Goal: Transaction & Acquisition: Book appointment/travel/reservation

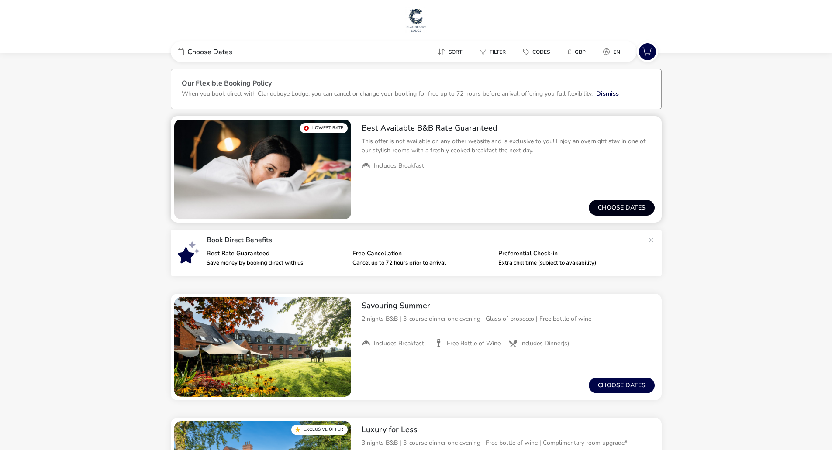
click at [592, 210] on button "Choose dates" at bounding box center [622, 208] width 66 height 16
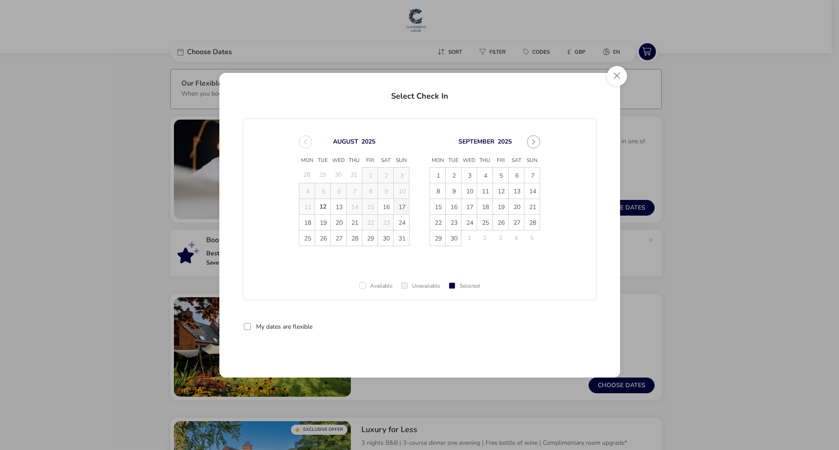
click at [398, 210] on span "17" at bounding box center [401, 206] width 15 height 15
click at [374, 224] on span "22" at bounding box center [369, 222] width 15 height 15
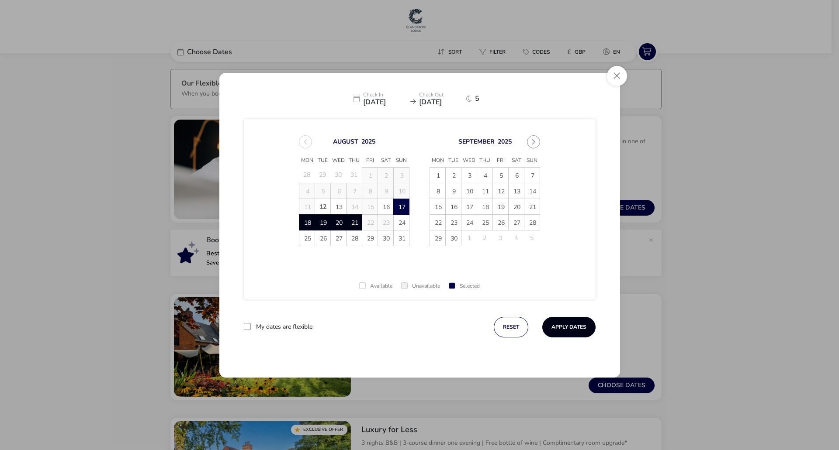
click at [583, 327] on button "Apply Dates" at bounding box center [568, 327] width 53 height 21
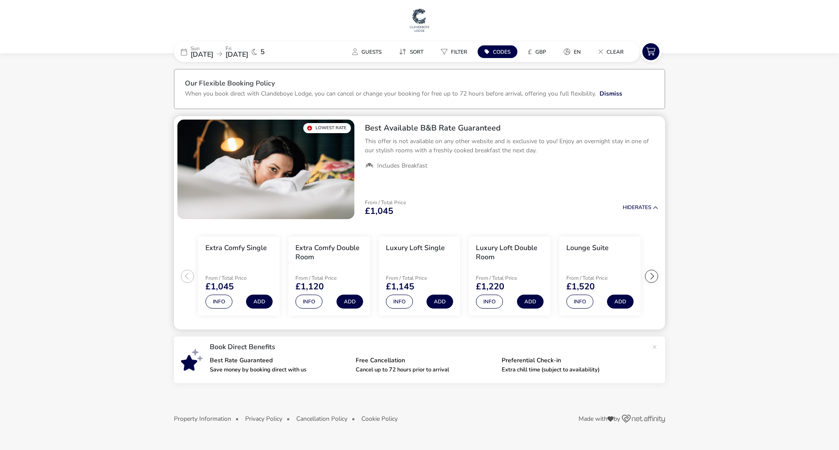
click at [654, 280] on div at bounding box center [651, 276] width 13 height 13
click at [654, 281] on ul "Extra Comfy Single From / Total Price £1,045 Info Add Extra Comfy Double Room F…" at bounding box center [419, 276] width 491 height 107
click at [654, 276] on ul "Extra Comfy Single From / Total Price £1,045 Info Add Extra Comfy Double Room F…" at bounding box center [419, 276] width 491 height 107
click at [575, 308] on button "Info" at bounding box center [579, 302] width 27 height 14
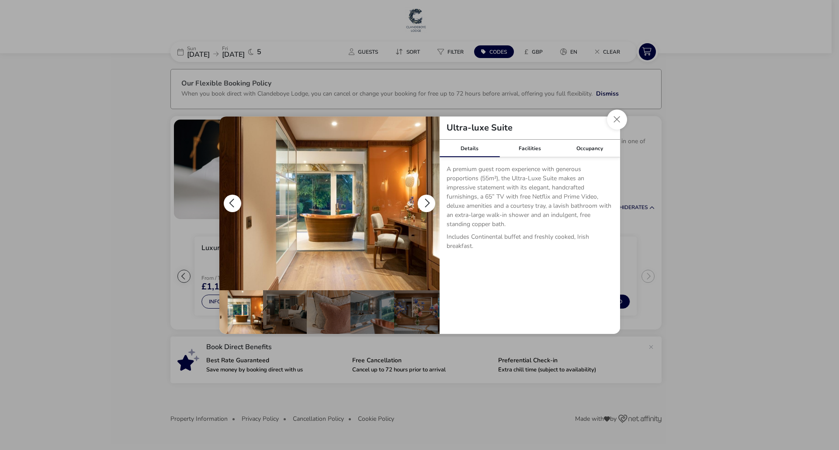
click at [428, 203] on button "details" at bounding box center [426, 203] width 17 height 17
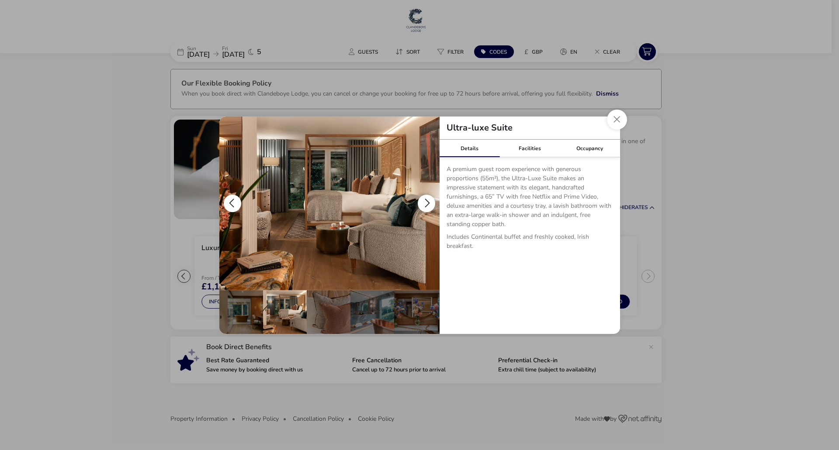
click at [428, 204] on button "details" at bounding box center [426, 203] width 17 height 17
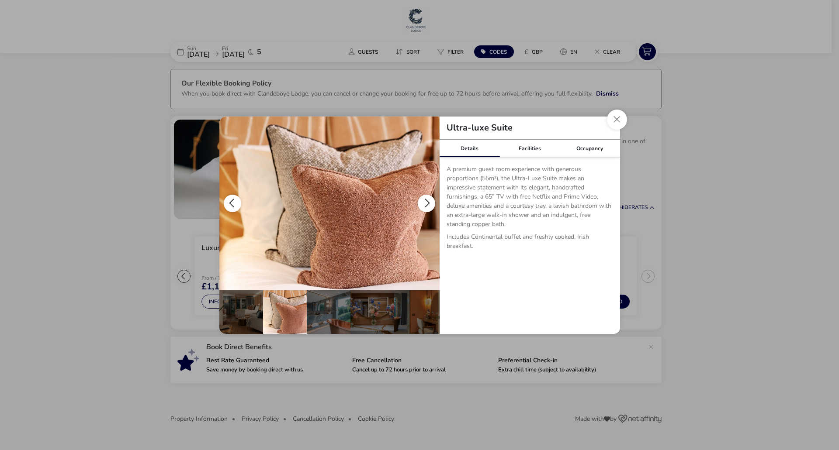
click at [428, 207] on button "details" at bounding box center [426, 203] width 17 height 17
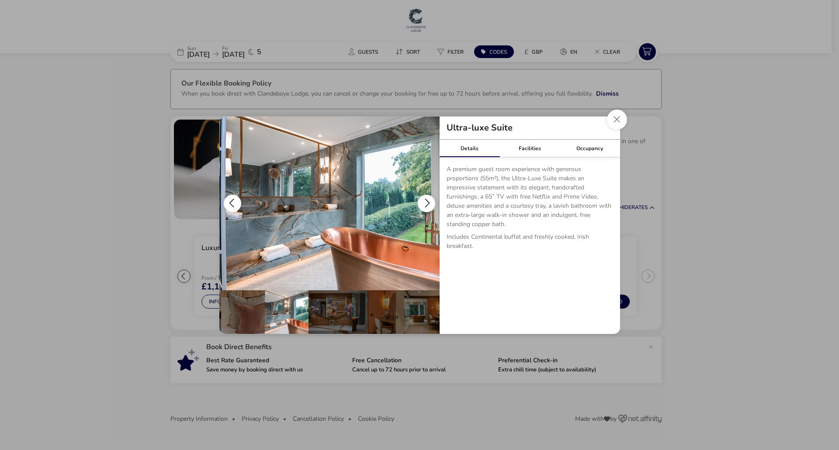
click at [428, 207] on button "details" at bounding box center [426, 203] width 17 height 17
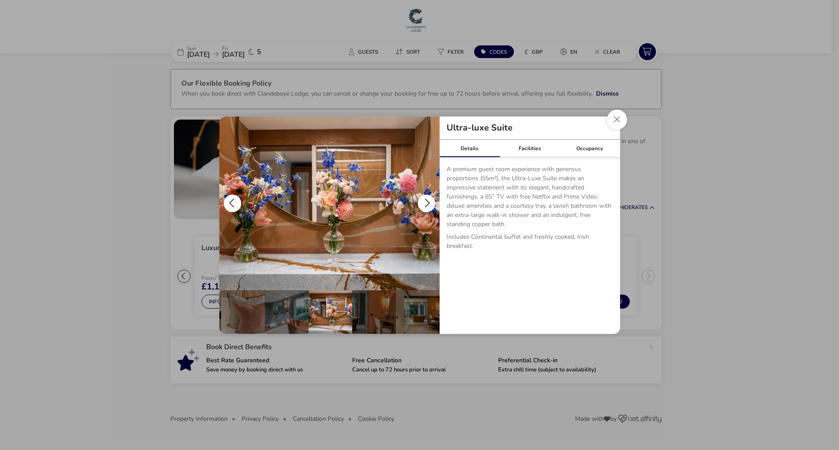
click at [428, 207] on button "details" at bounding box center [426, 203] width 17 height 17
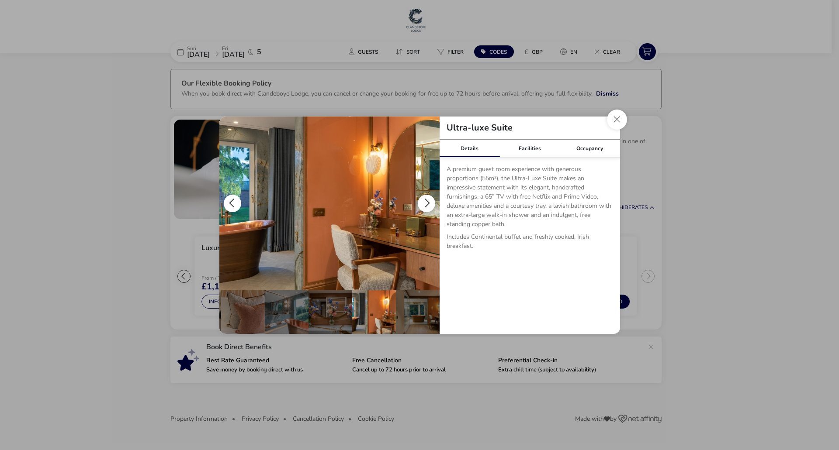
click at [428, 207] on button "details" at bounding box center [426, 203] width 17 height 17
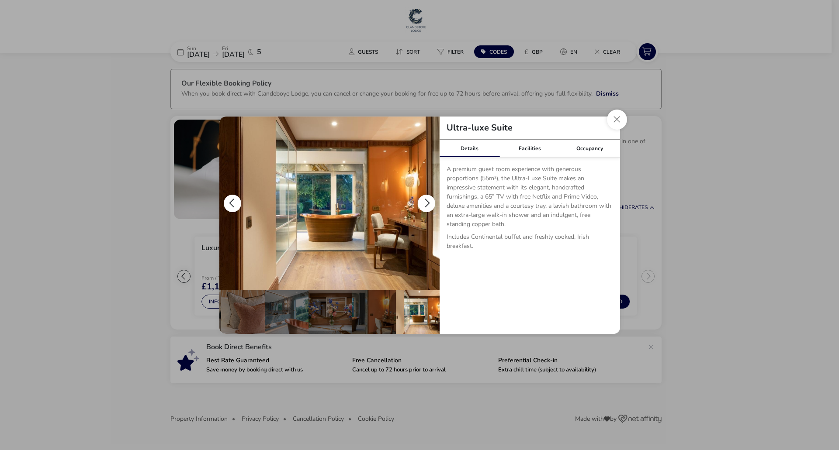
click at [428, 207] on button "details" at bounding box center [426, 203] width 17 height 17
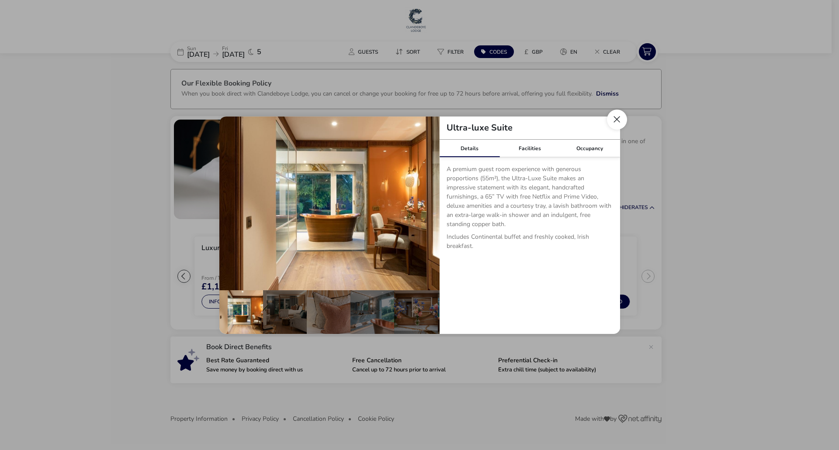
click at [617, 120] on button "Close dialog" at bounding box center [617, 120] width 20 height 20
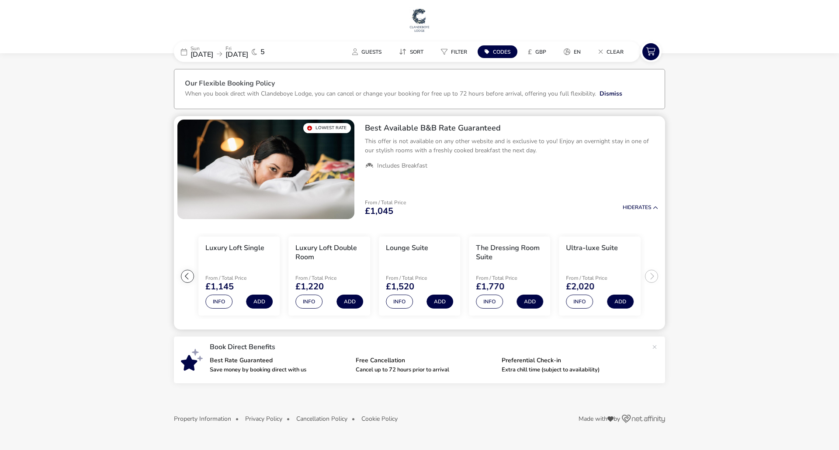
click at [182, 274] on div at bounding box center [187, 276] width 13 height 13
click at [182, 274] on ul "Extra Comfy Single From / Total Price £1,045 Info Add Extra Comfy Double Room F…" at bounding box center [419, 276] width 491 height 107
click at [654, 278] on div at bounding box center [651, 276] width 13 height 13
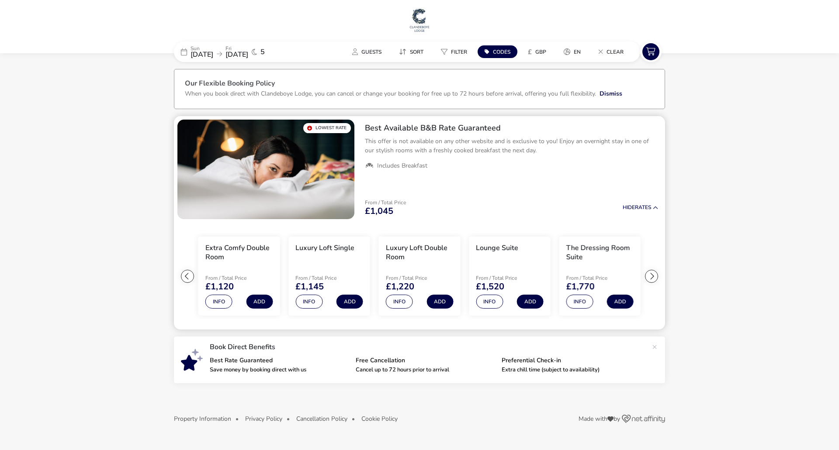
click at [654, 278] on div at bounding box center [651, 276] width 13 height 13
click at [654, 278] on ul "Extra Comfy Single From / Total Price £1,045 Info Add Extra Comfy Double Room F…" at bounding box center [419, 276] width 491 height 107
click at [651, 191] on div "Best Available B&B Rate Guaranteed This offer is not available on any other web…" at bounding box center [511, 169] width 307 height 107
click at [645, 197] on div "From / Total Price £1,045 Hide Rates" at bounding box center [511, 208] width 307 height 30
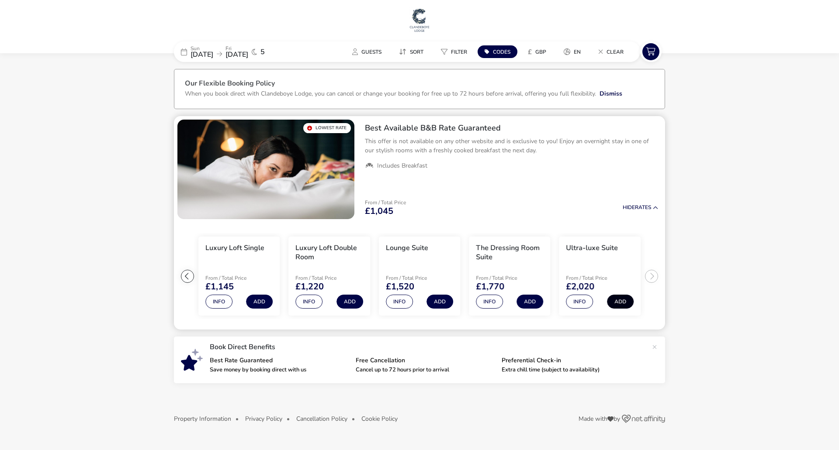
click at [607, 302] on button "Add" at bounding box center [620, 302] width 27 height 14
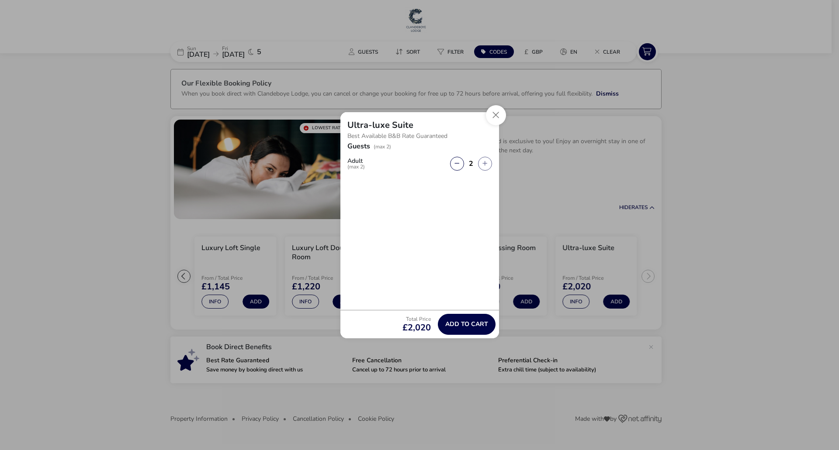
click at [484, 172] on naf-number-of-guests "Guests (max 2) Adult (max 2) 2" at bounding box center [419, 169] width 145 height 52
click at [484, 170] on button "button" at bounding box center [485, 164] width 14 height 14
click at [485, 166] on button "button" at bounding box center [485, 164] width 14 height 14
click at [485, 166] on span "button" at bounding box center [485, 166] width 0 height 0
click at [497, 114] on button "Close" at bounding box center [496, 115] width 20 height 20
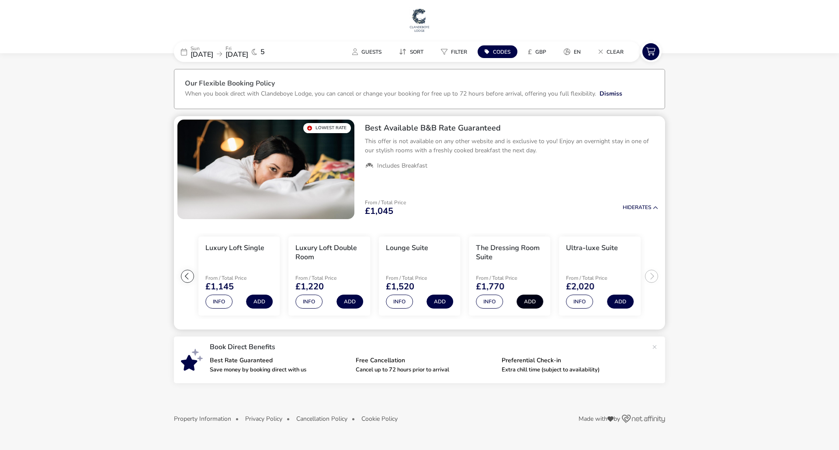
click at [522, 303] on button "Add" at bounding box center [530, 302] width 27 height 14
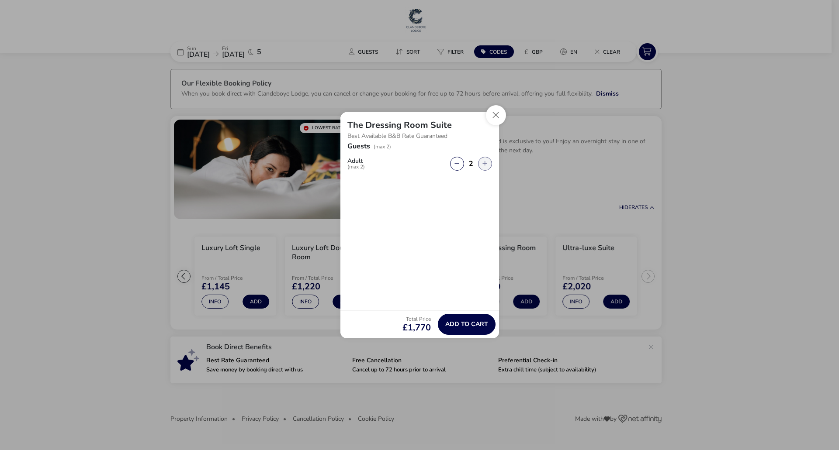
click at [488, 161] on button "button" at bounding box center [485, 164] width 14 height 14
click at [497, 115] on button "Close" at bounding box center [496, 115] width 20 height 20
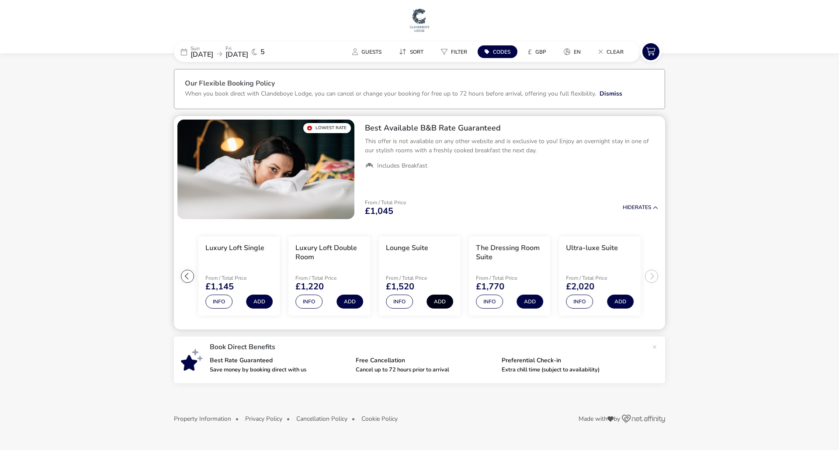
click at [429, 304] on button "Add" at bounding box center [439, 302] width 27 height 14
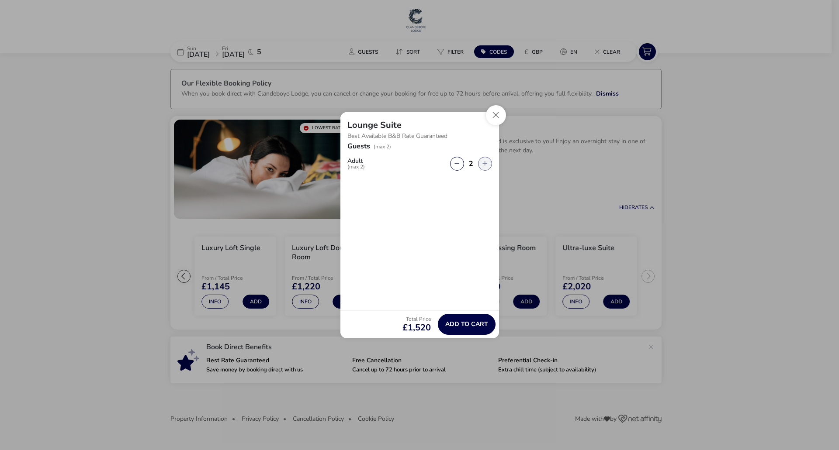
click at [489, 161] on button "button" at bounding box center [485, 164] width 14 height 14
click at [500, 122] on button "Close" at bounding box center [496, 115] width 20 height 20
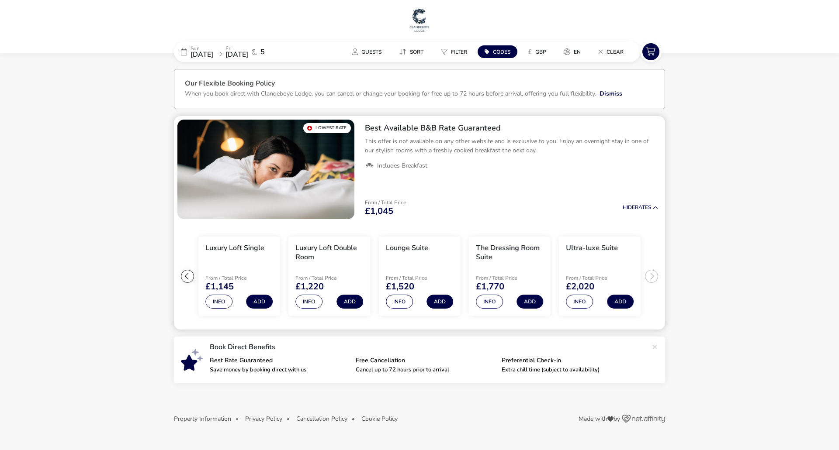
click at [652, 277] on ul "Extra Comfy Single From / Total Price £1,045 Info Add Extra Comfy Double Room F…" at bounding box center [419, 276] width 491 height 107
click at [625, 297] on button "Add" at bounding box center [620, 302] width 27 height 14
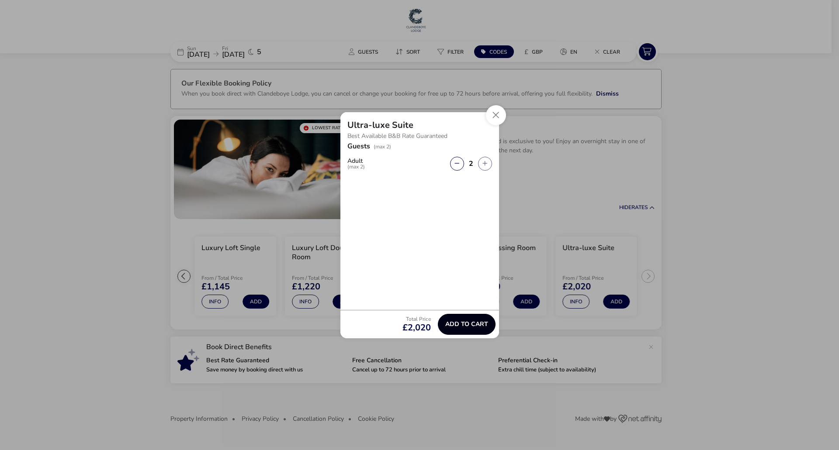
click at [485, 327] on span "Add to cart" at bounding box center [466, 324] width 43 height 7
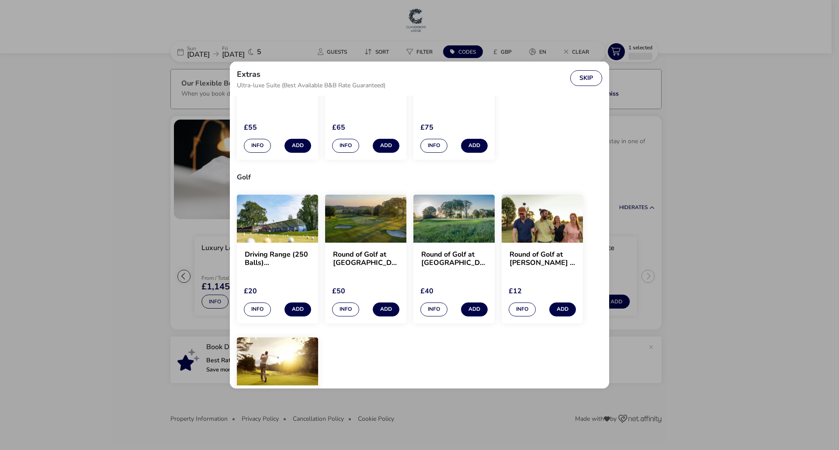
scroll to position [659, 0]
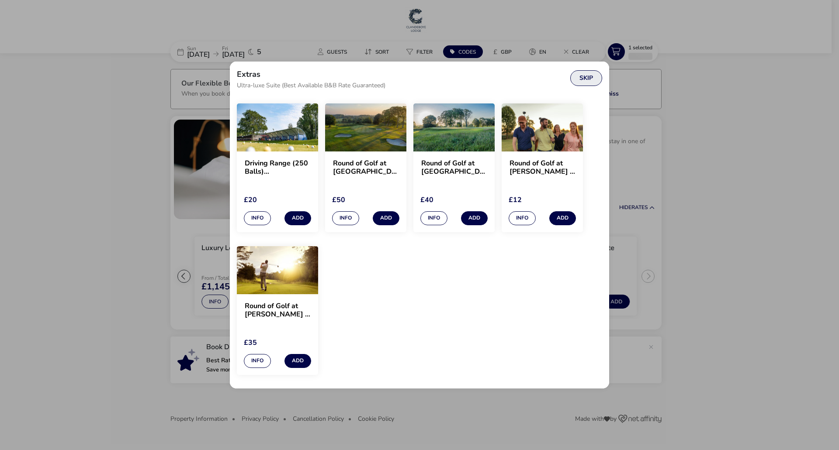
click at [589, 84] on button "Skip" at bounding box center [586, 78] width 32 height 16
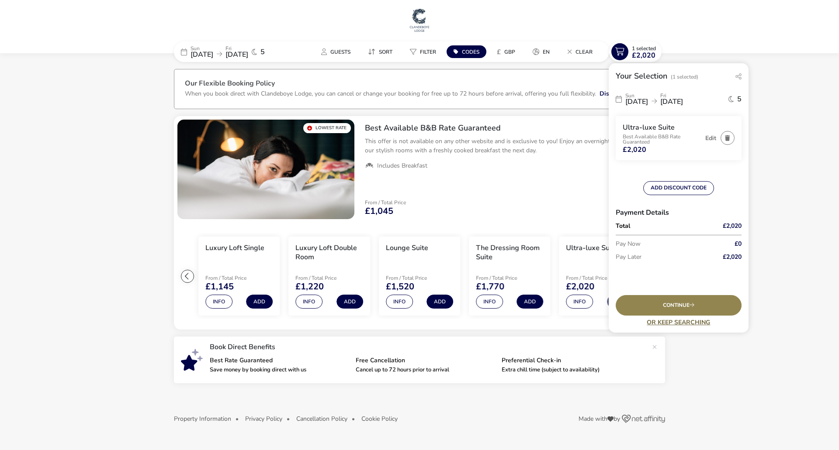
click at [703, 323] on link "Or Keep Searching" at bounding box center [679, 322] width 126 height 7
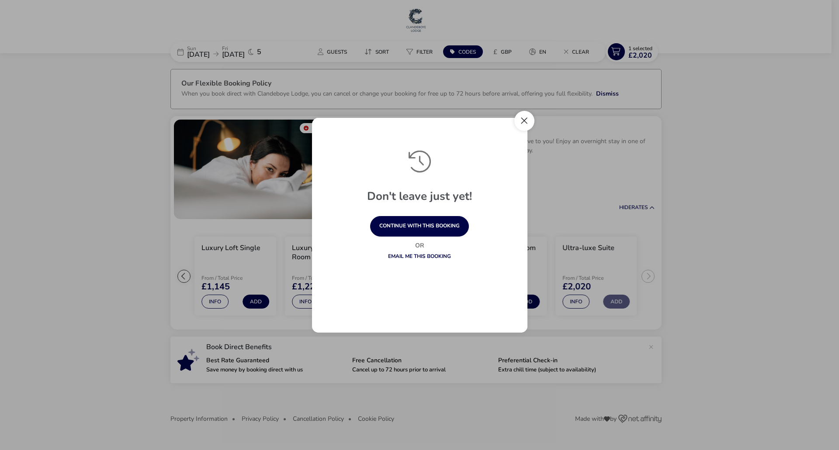
click at [519, 123] on button "Close" at bounding box center [524, 121] width 20 height 20
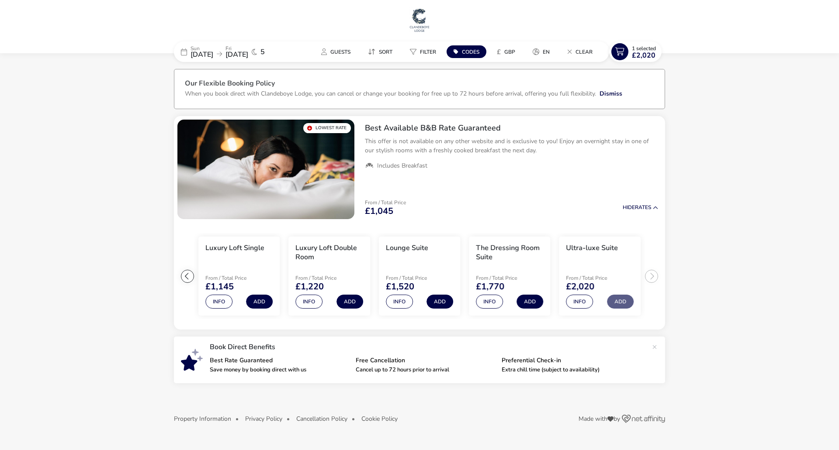
click at [419, 28] on img at bounding box center [420, 20] width 22 height 26
